Goal: Information Seeking & Learning: Find contact information

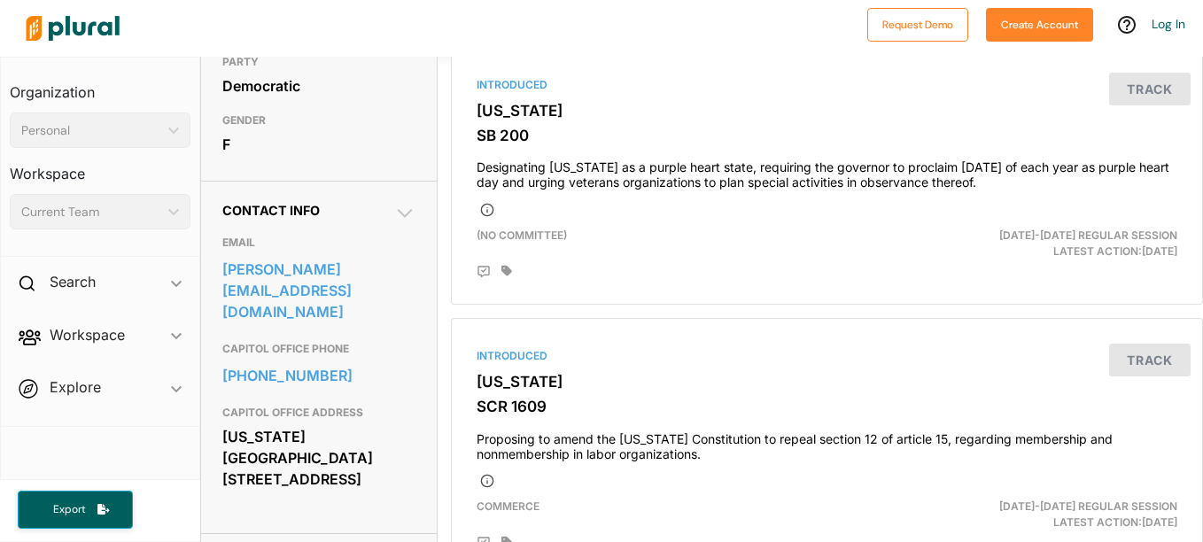
scroll to position [428, 0]
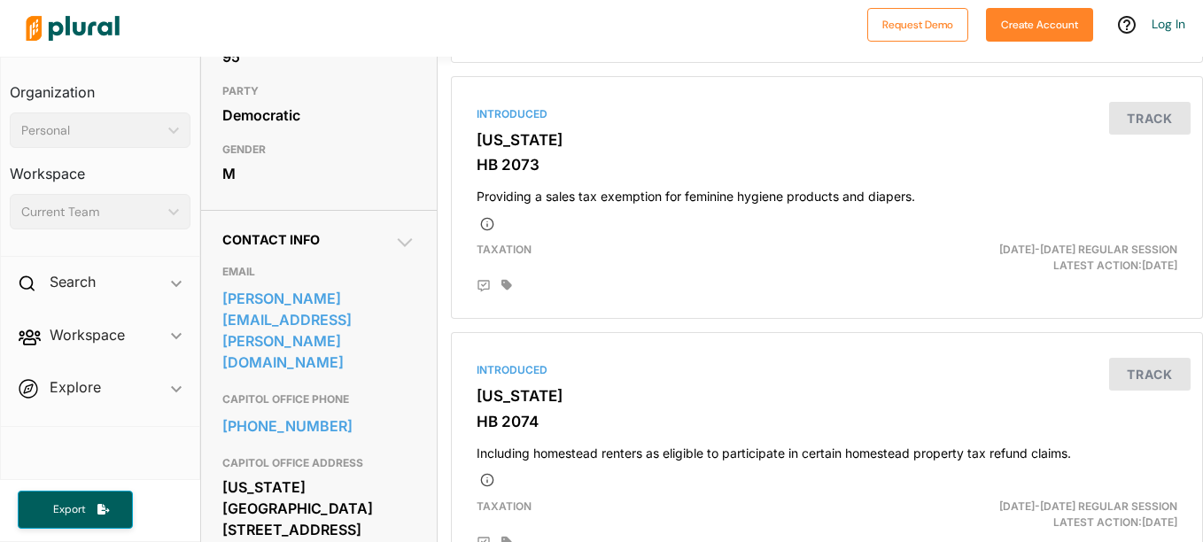
scroll to position [401, 0]
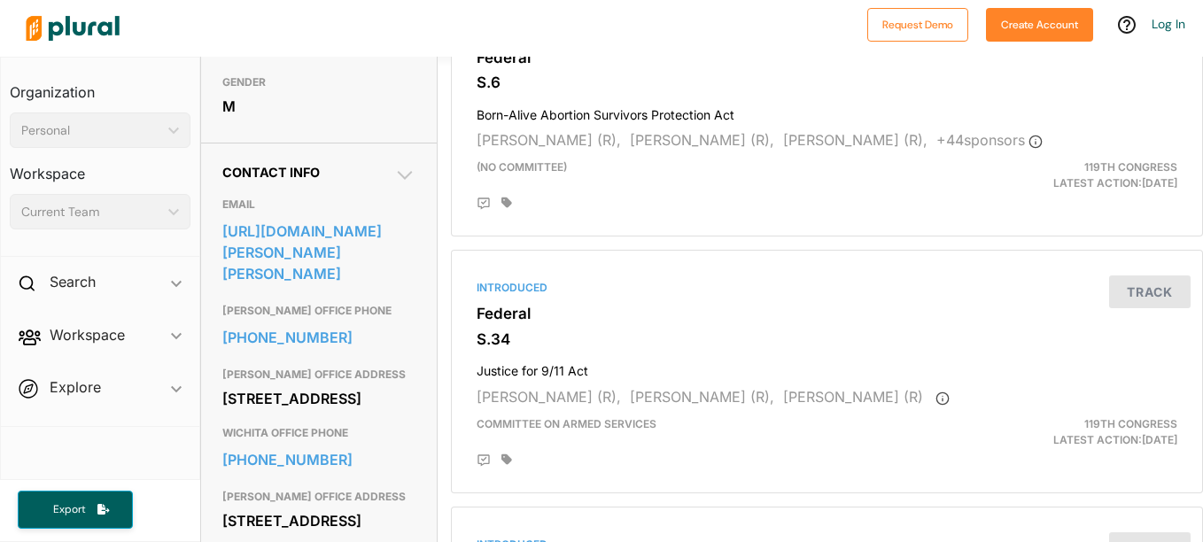
scroll to position [470, 0]
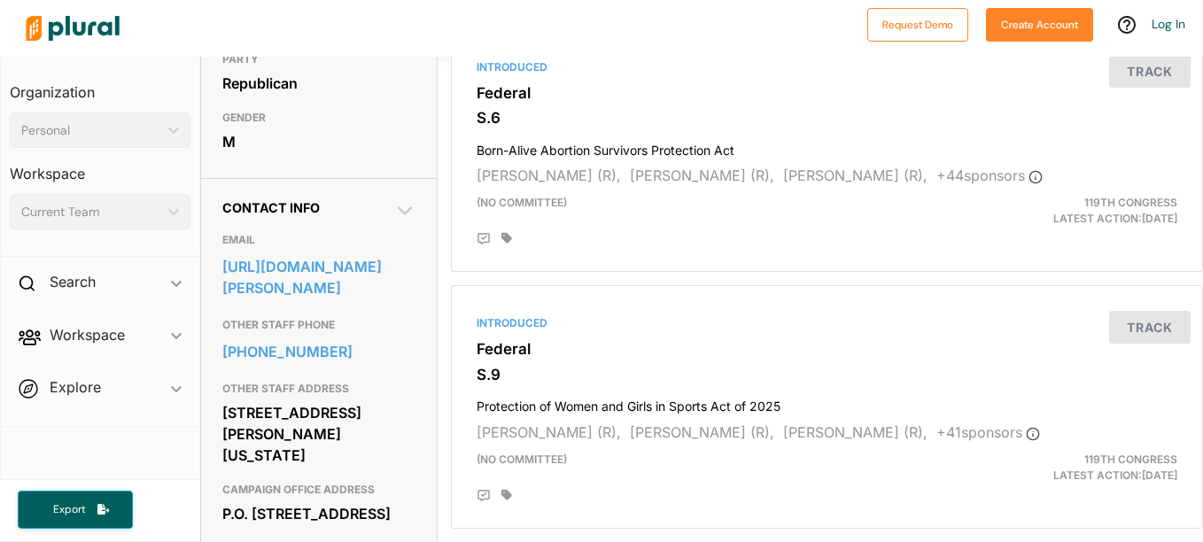
scroll to position [432, 0]
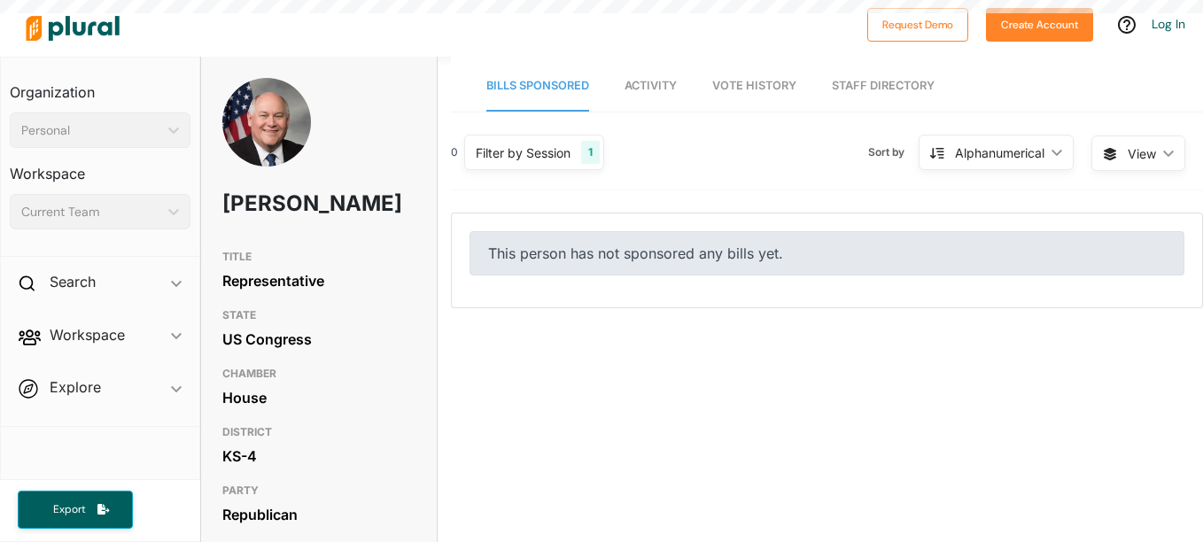
click at [203, 422] on div "TITLE Representative STATE US Congress CHAMBER House DISTRICT KS-4 PARTY Republ…" at bounding box center [319, 416] width 236 height 351
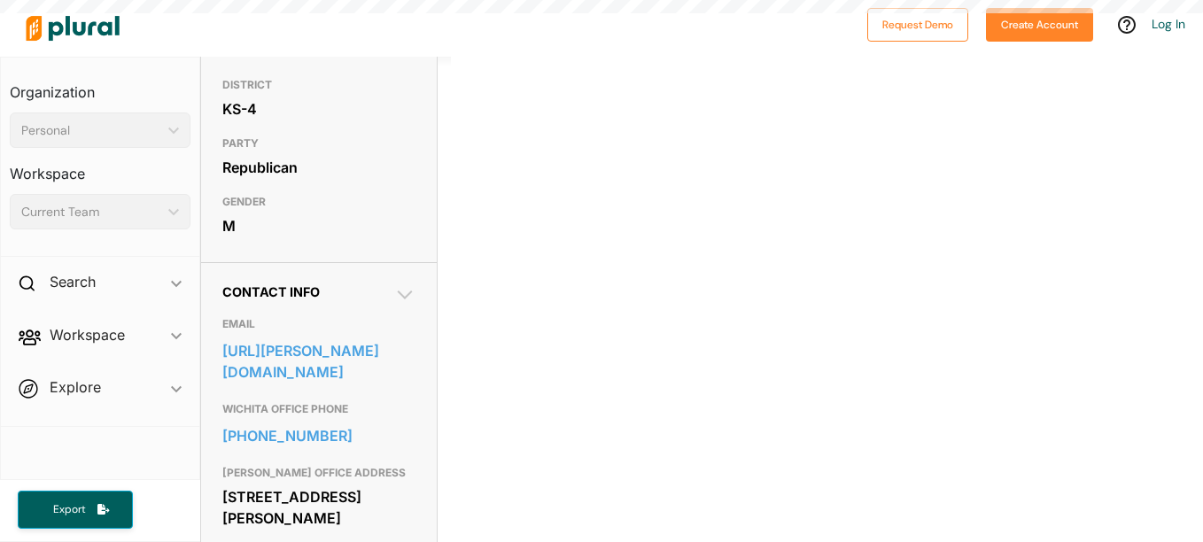
scroll to position [351, 0]
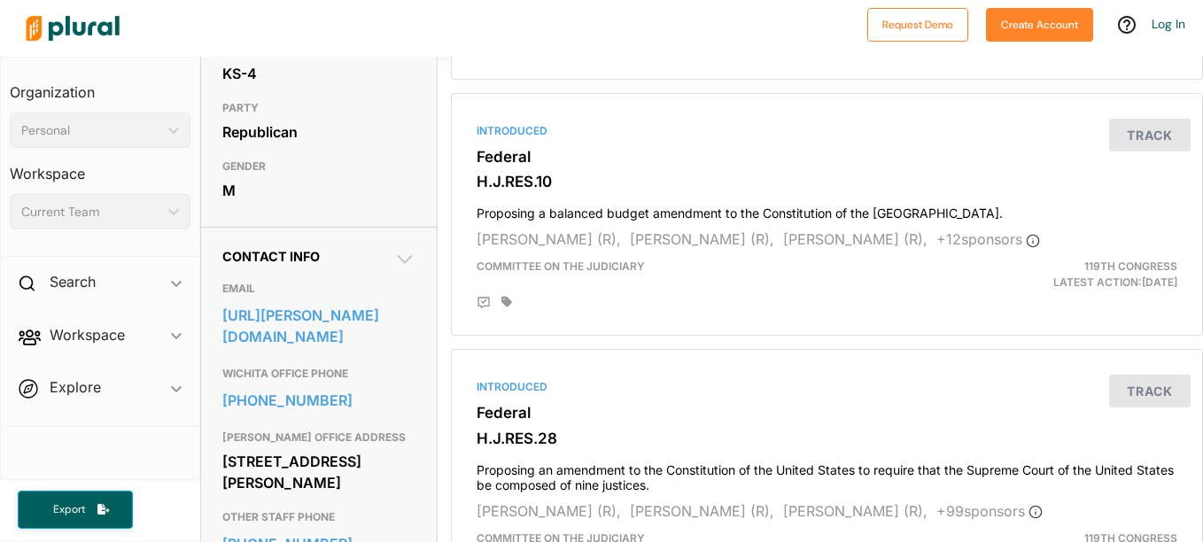
scroll to position [384, 0]
